Goal: Task Accomplishment & Management: Manage account settings

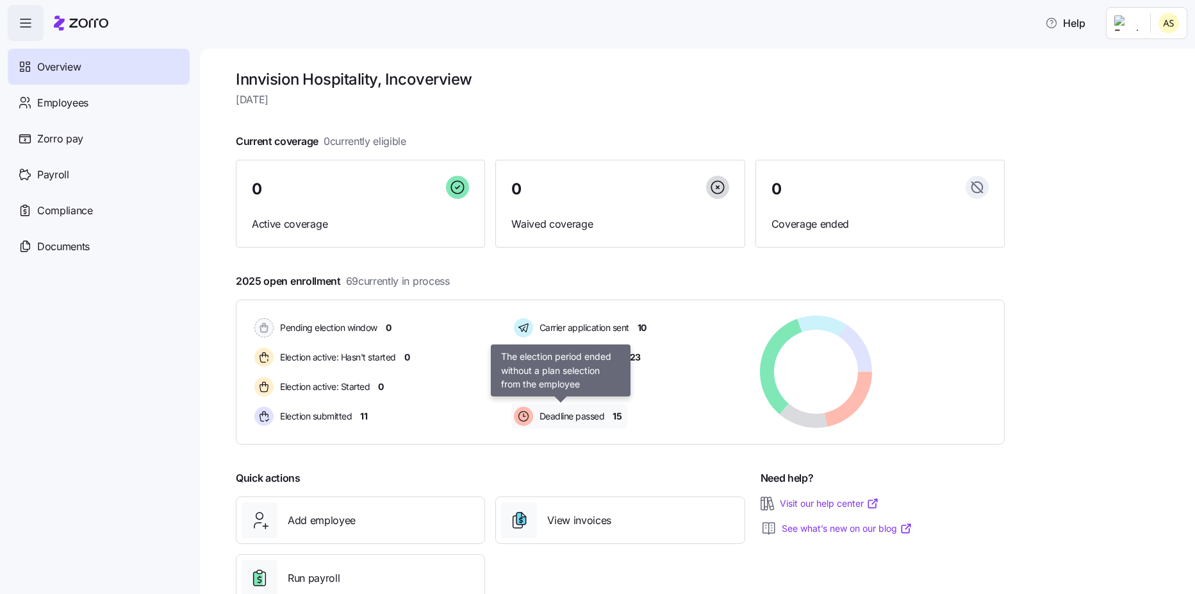
click at [577, 413] on span "Deadline passed" at bounding box center [570, 416] width 69 height 13
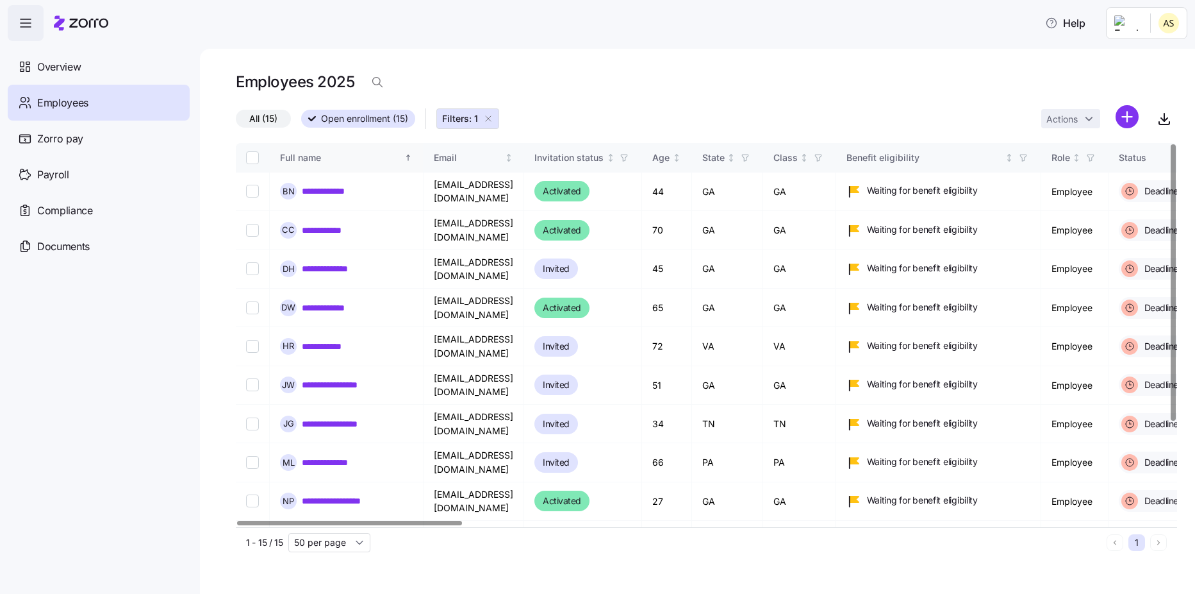
click at [320, 159] on div "Full name" at bounding box center [341, 158] width 122 height 14
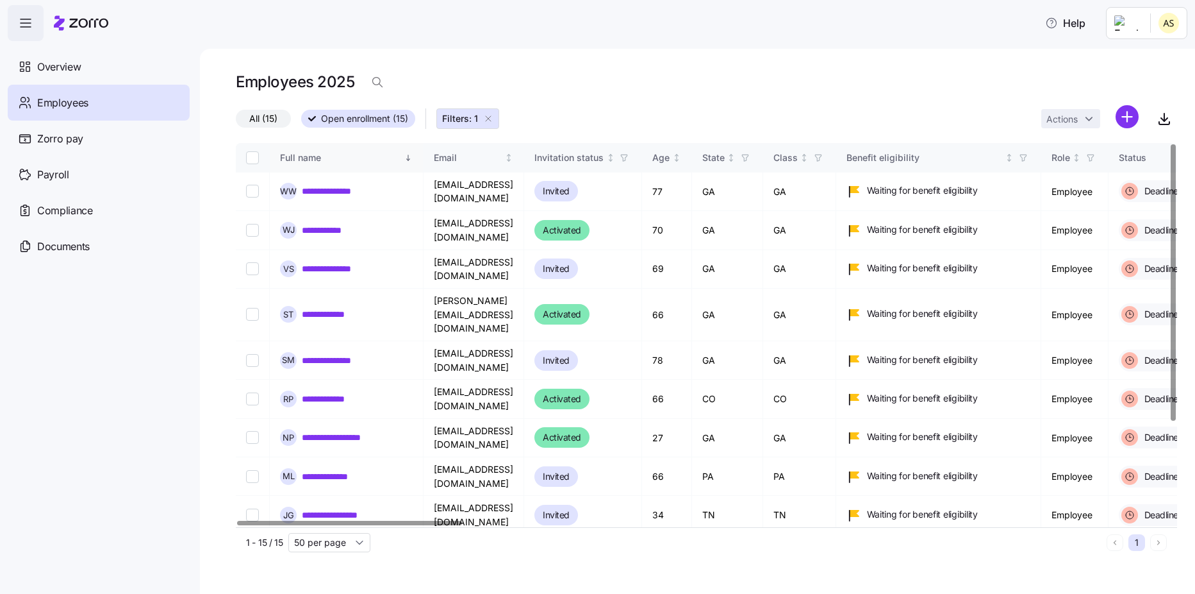
click at [322, 161] on div "Full name" at bounding box center [341, 158] width 122 height 14
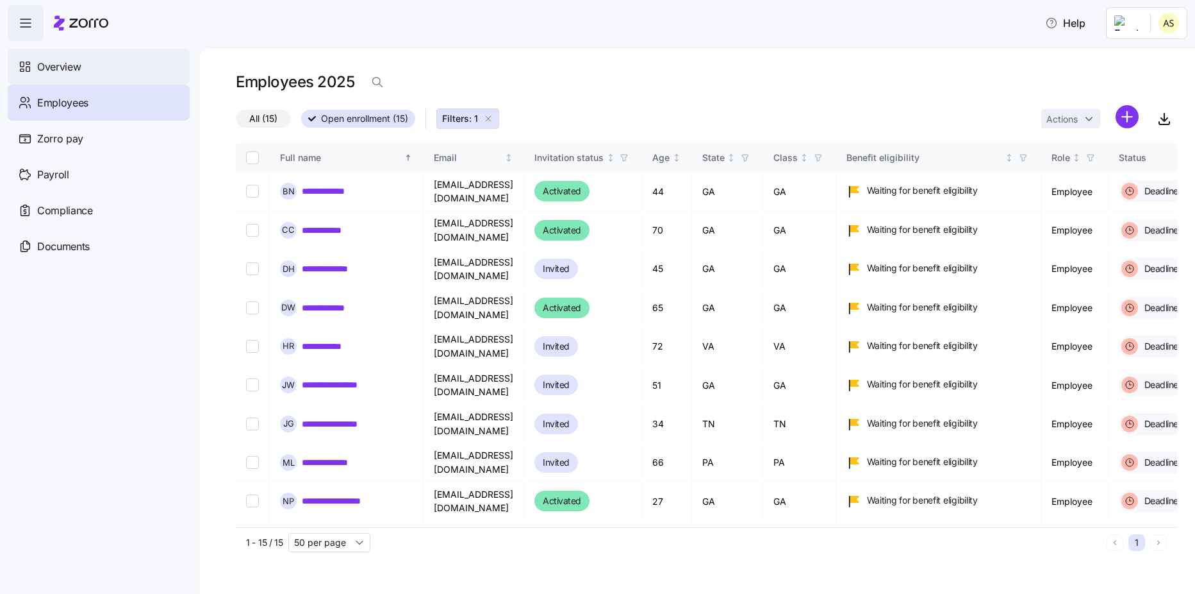
click at [56, 61] on span "Overview" at bounding box center [59, 67] width 44 height 16
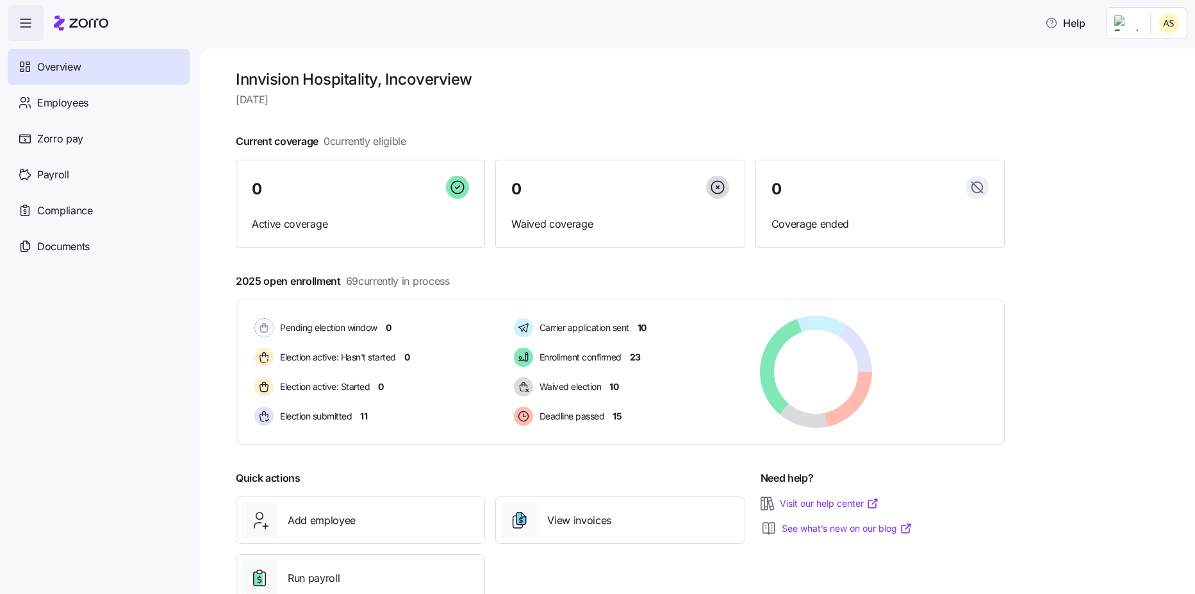
click at [65, 76] on div "Overview" at bounding box center [99, 67] width 182 height 36
click at [587, 389] on span "Waived election" at bounding box center [569, 386] width 66 height 13
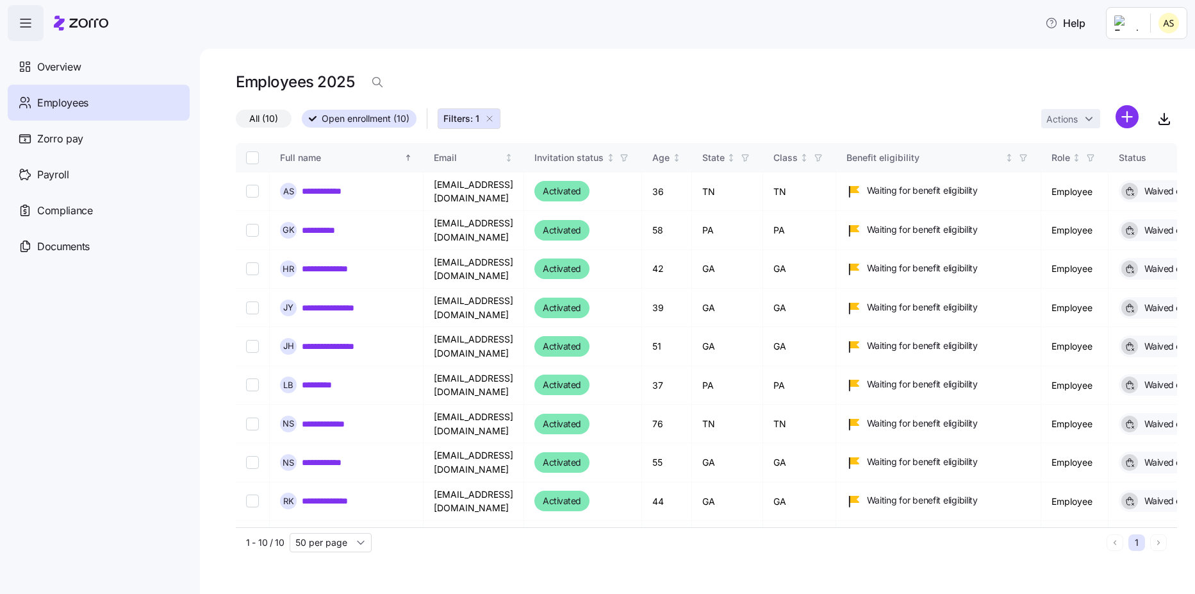
click at [490, 120] on icon "button" at bounding box center [490, 118] width 10 height 10
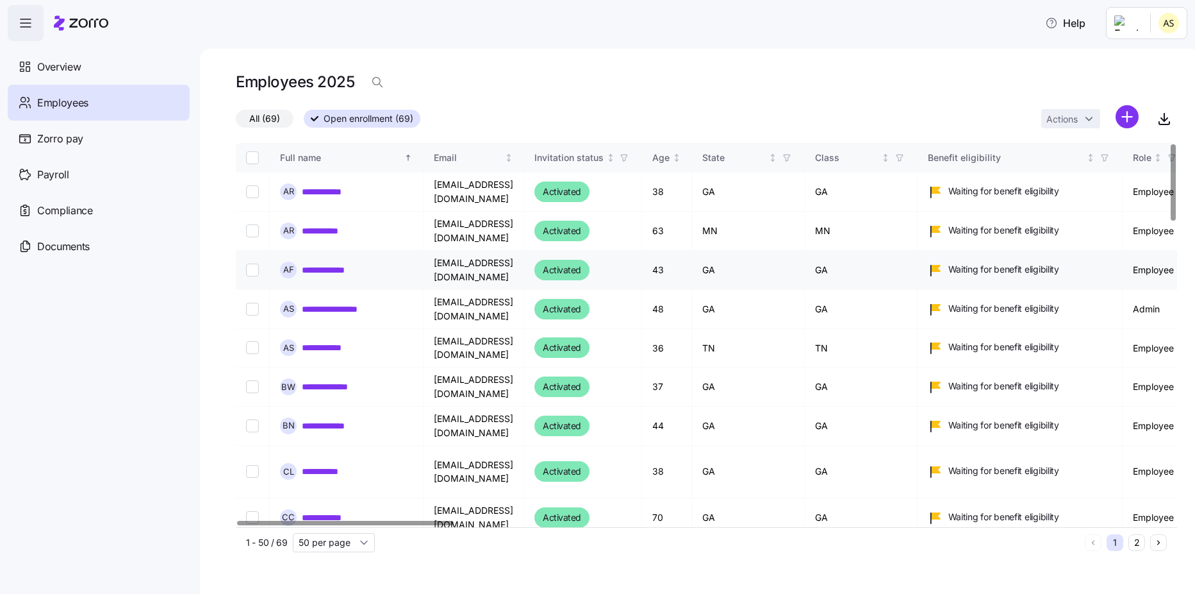
click at [246, 269] on td at bounding box center [253, 270] width 34 height 39
click at [253, 274] on input "Select record 3" at bounding box center [252, 269] width 13 height 13
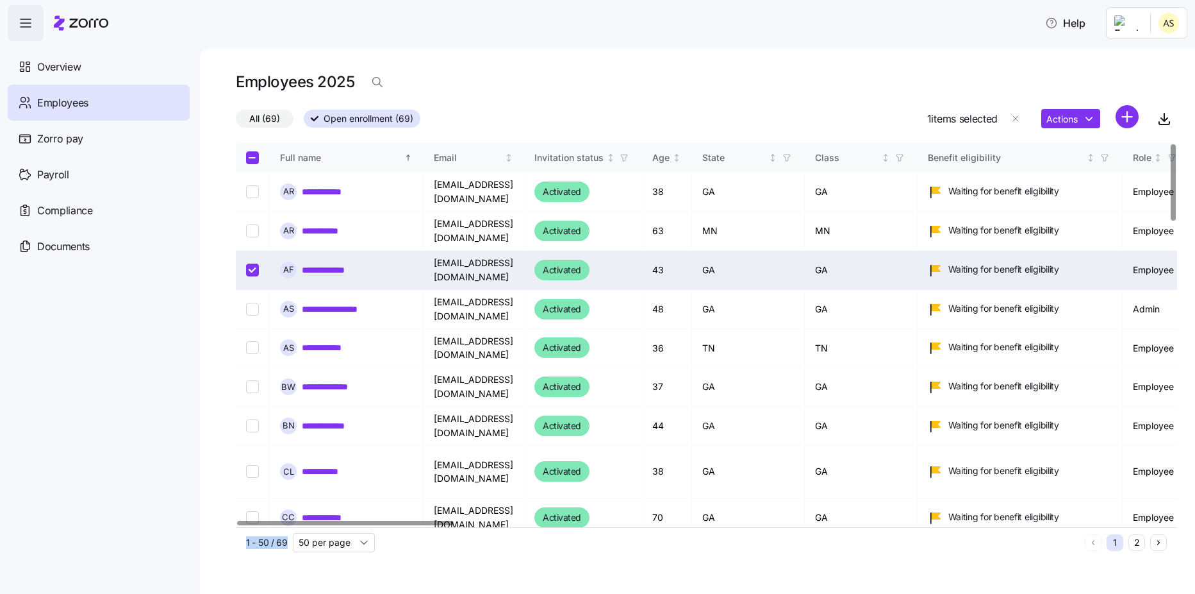
drag, startPoint x: 397, startPoint y: 528, endPoint x: 441, endPoint y: 538, distance: 44.8
click at [441, 538] on div "**********" at bounding box center [707, 350] width 942 height 414
click at [485, 545] on div "1 - 50 / 69 50 per page" at bounding box center [663, 542] width 834 height 19
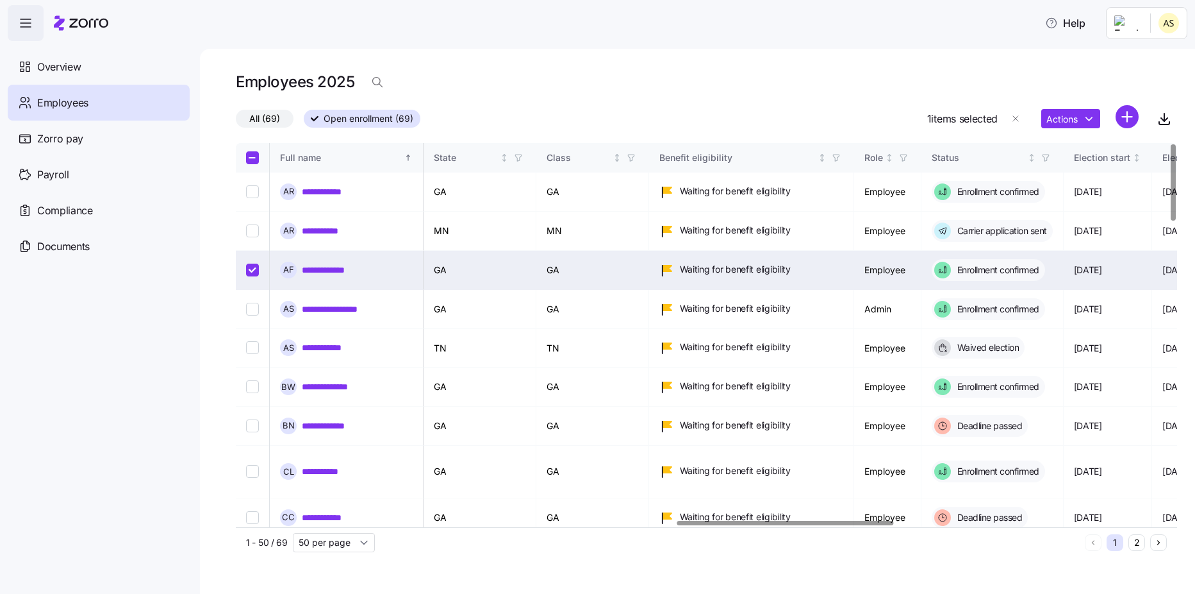
click at [678, 520] on div at bounding box center [786, 522] width 217 height 4
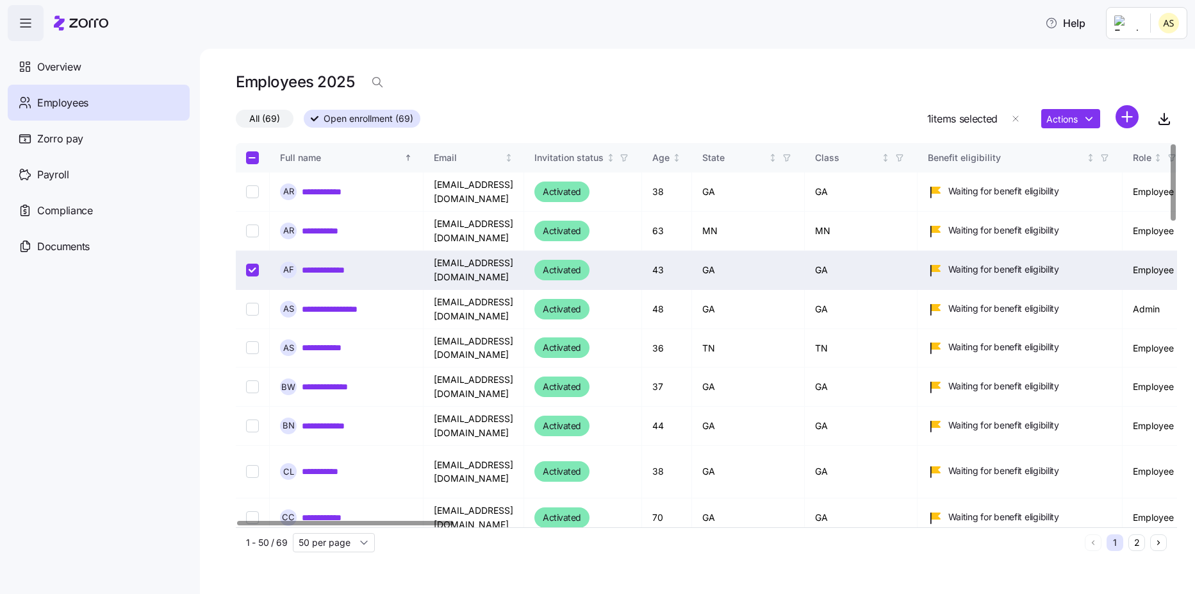
click at [252, 269] on input "Select record 3" at bounding box center [252, 269] width 13 height 13
checkbox input "false"
